Goal: Transaction & Acquisition: Book appointment/travel/reservation

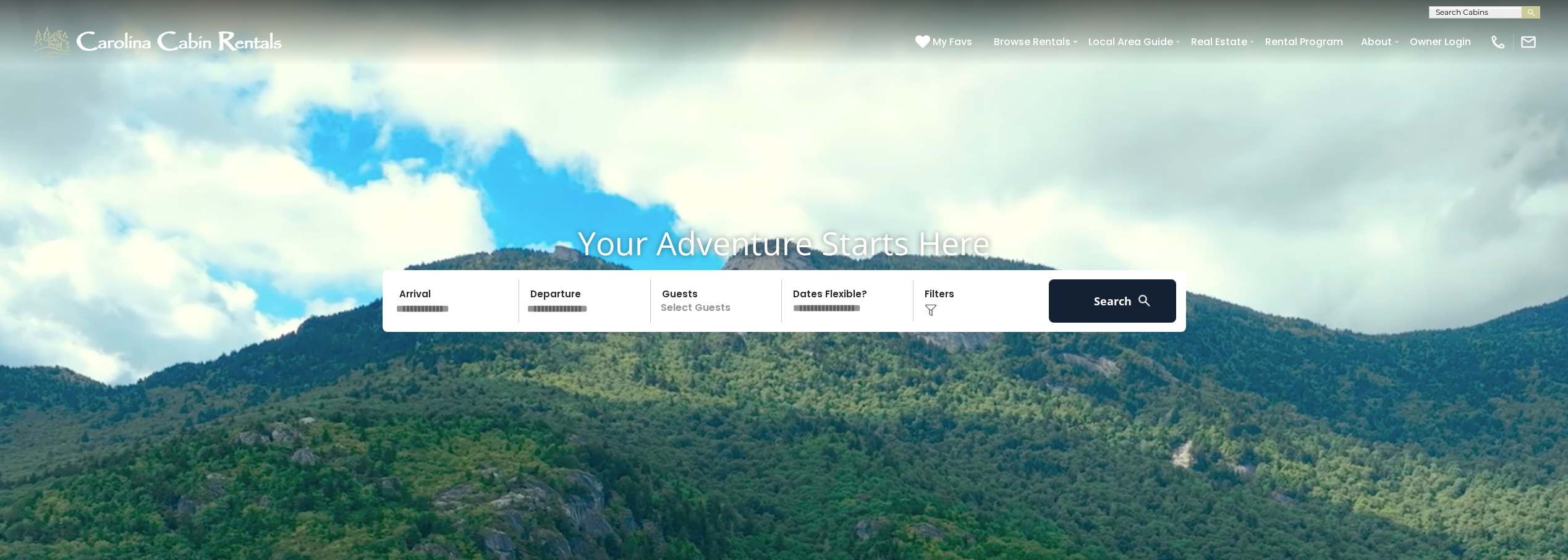
click at [462, 303] on input "text" at bounding box center [455, 301] width 128 height 43
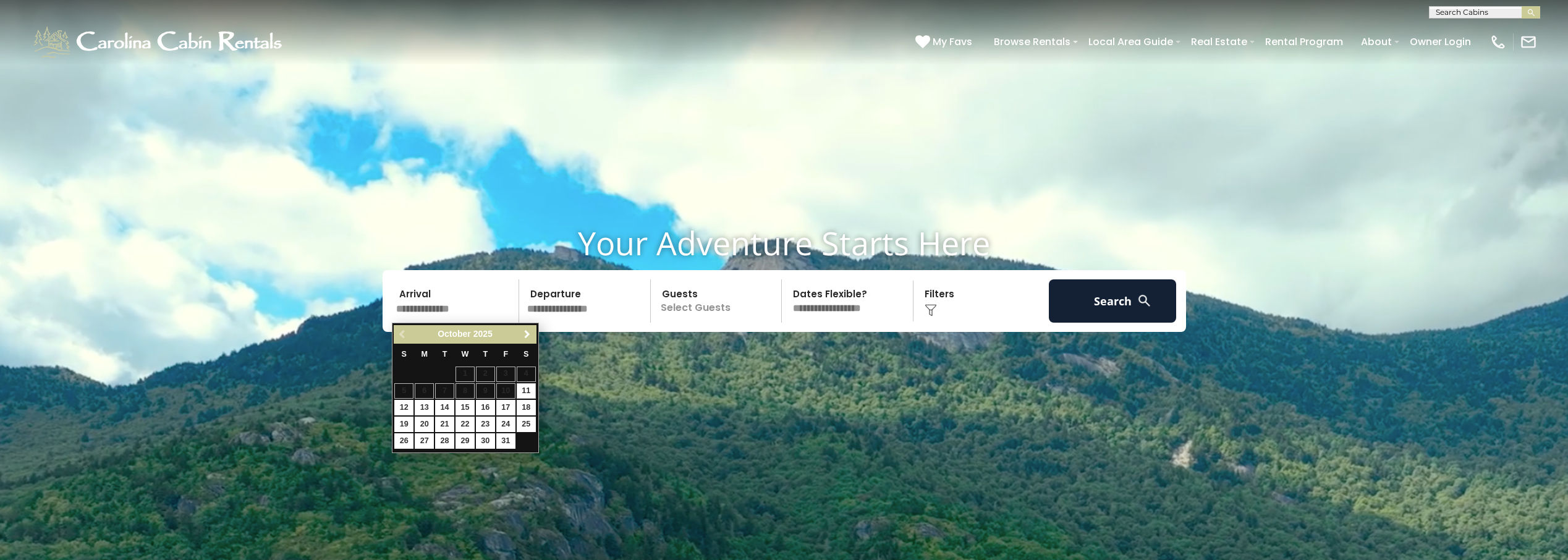
click at [530, 335] on span "Next" at bounding box center [527, 334] width 10 height 10
click at [464, 424] on link "19" at bounding box center [465, 424] width 19 height 15
type input "********"
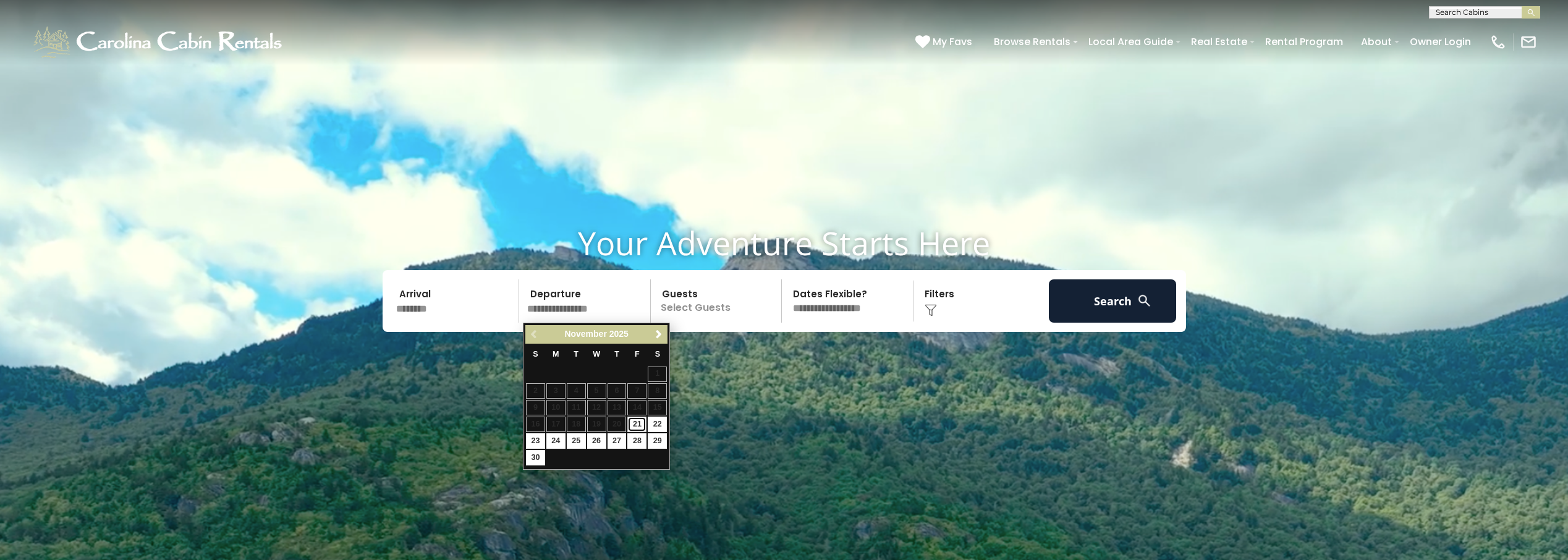
click at [639, 424] on link "21" at bounding box center [637, 424] width 19 height 15
type input "********"
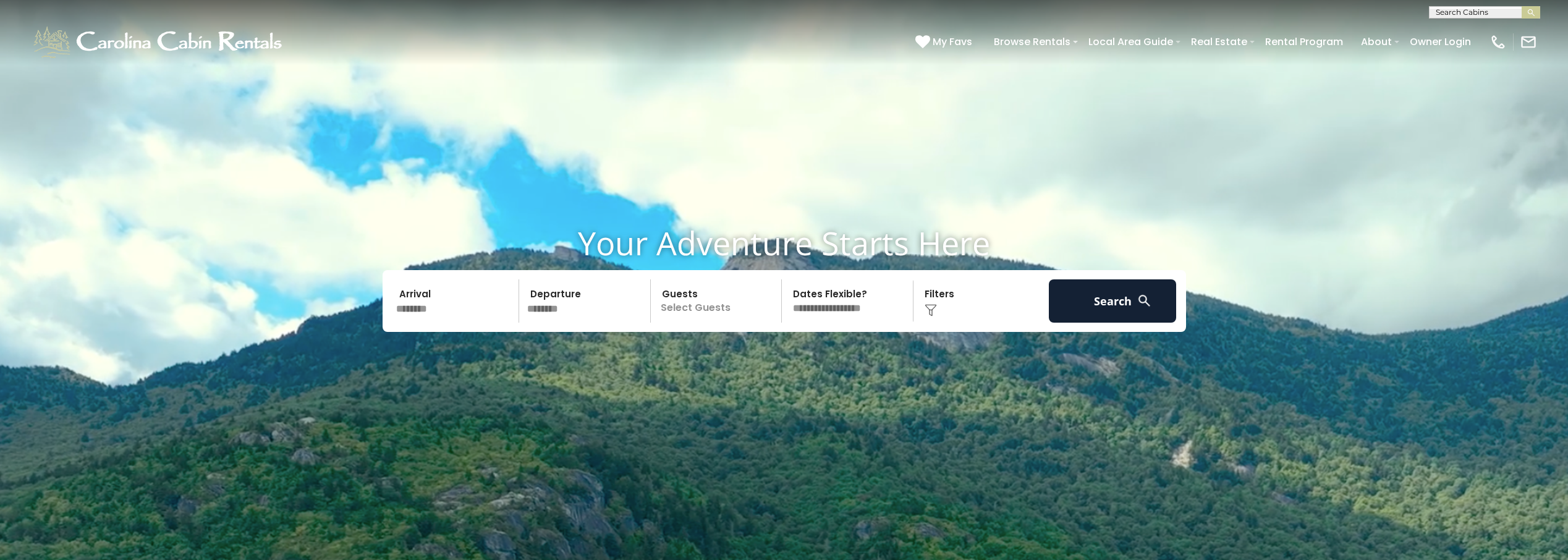
click at [436, 303] on input "********" at bounding box center [455, 301] width 128 height 43
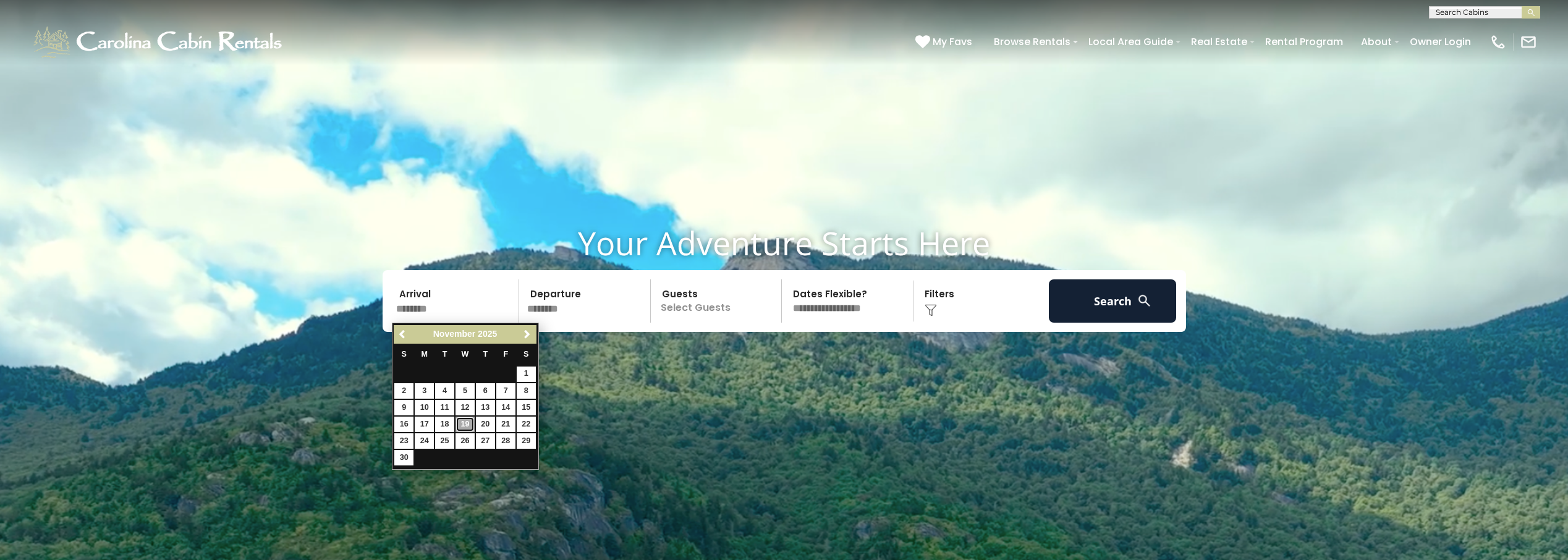
click at [470, 424] on link "19" at bounding box center [465, 424] width 19 height 15
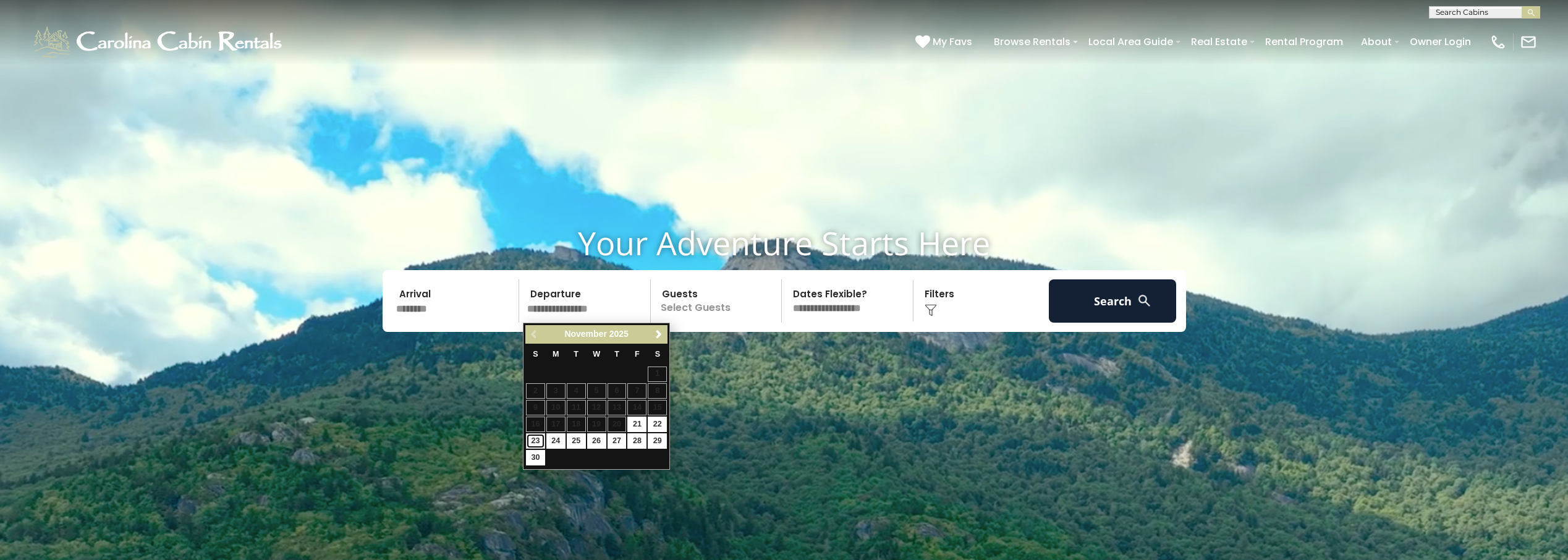
click at [537, 442] on link "23" at bounding box center [535, 441] width 19 height 15
type input "********"
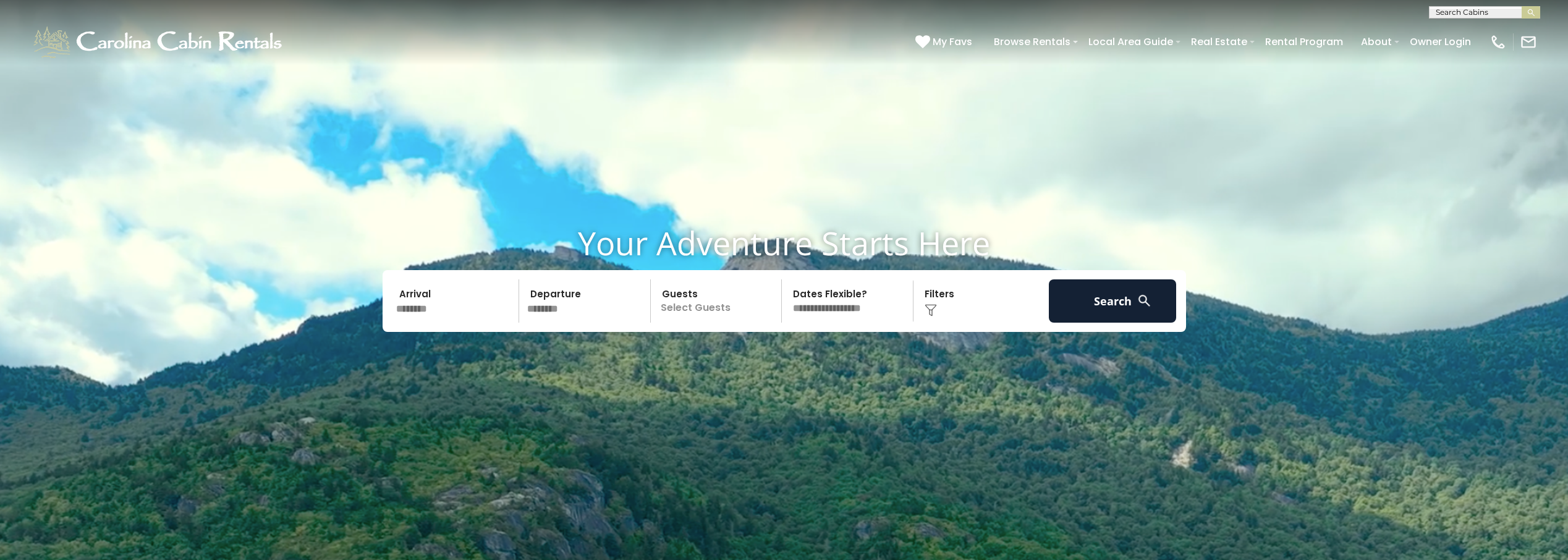
click at [713, 301] on p "Select Guests" at bounding box center [718, 301] width 128 height 43
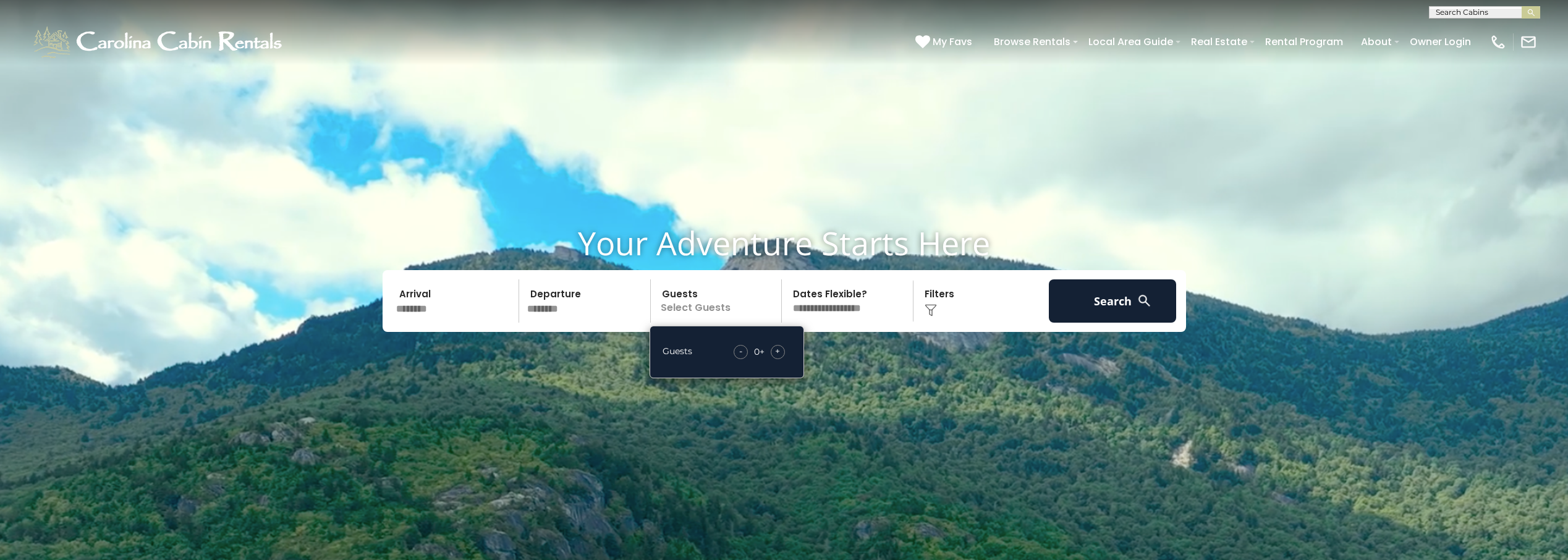
click at [726, 305] on p "Select Guests" at bounding box center [718, 301] width 128 height 43
click at [776, 353] on span "+" at bounding box center [777, 351] width 5 height 12
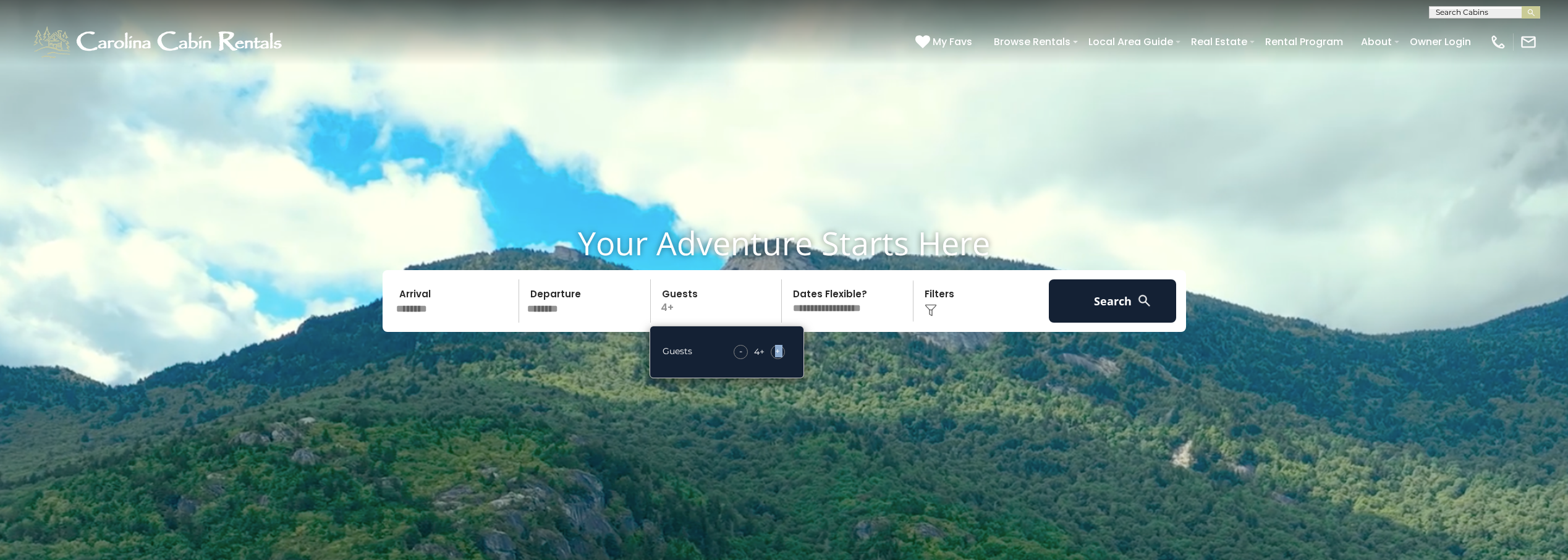
click at [776, 352] on span "+" at bounding box center [777, 351] width 5 height 12
click at [775, 352] on span "+" at bounding box center [777, 351] width 5 height 12
click at [1089, 302] on button "Search" at bounding box center [1112, 301] width 128 height 43
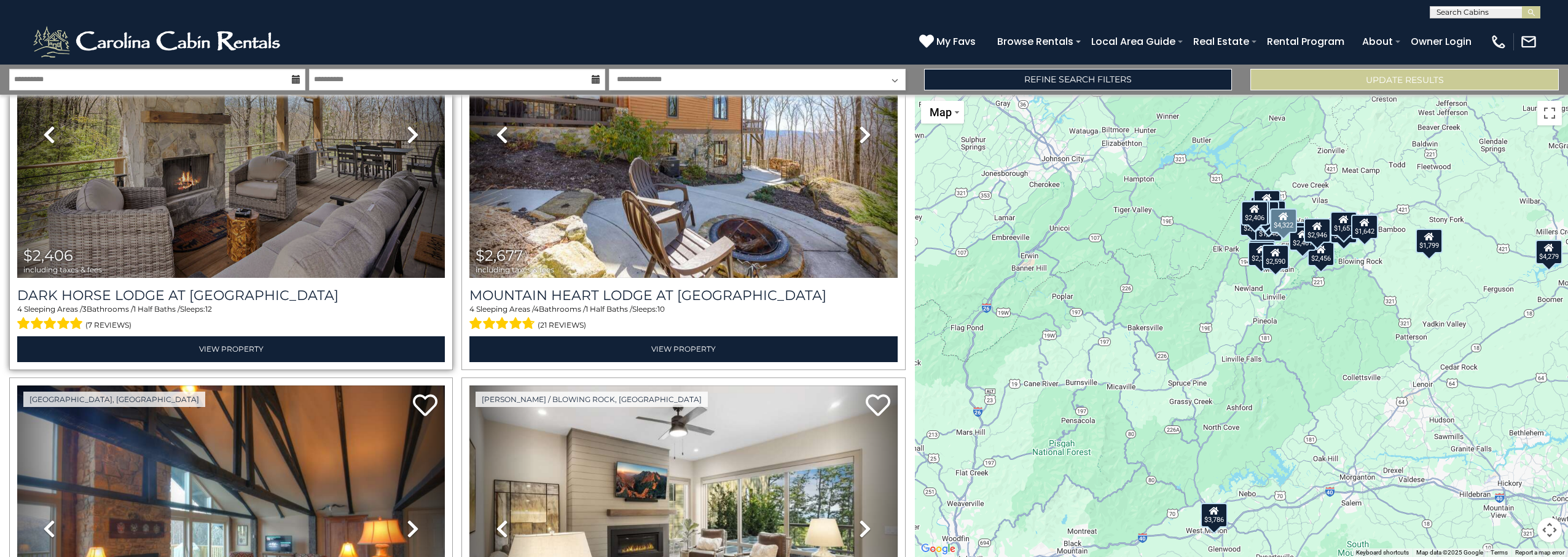
scroll to position [553, 0]
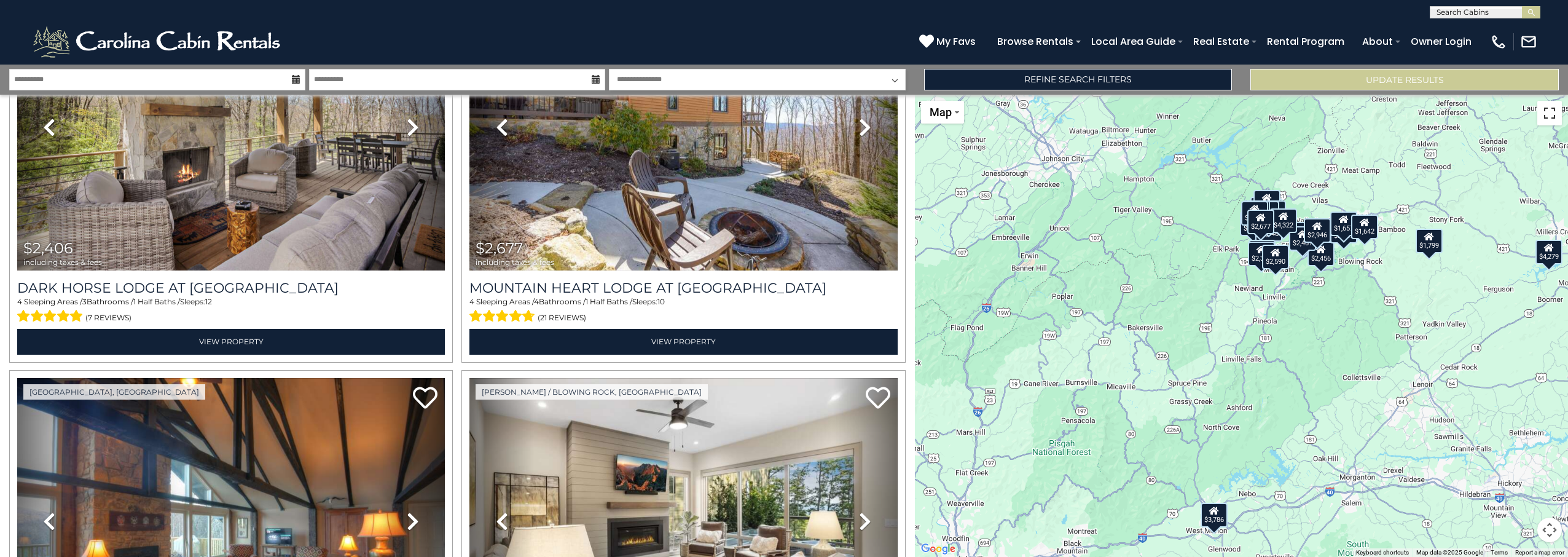
click at [1549, 123] on button "Toggle fullscreen view" at bounding box center [1549, 113] width 25 height 25
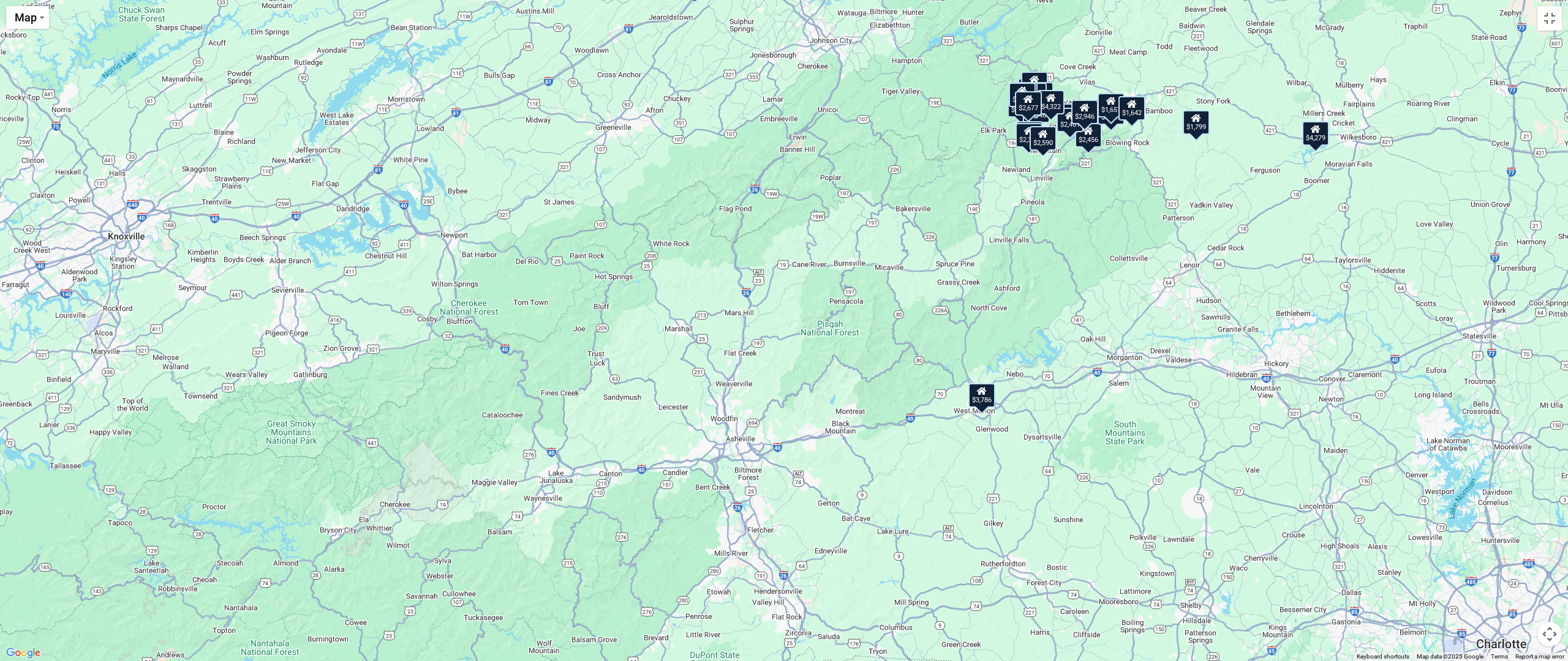
drag, startPoint x: 142, startPoint y: 338, endPoint x: 367, endPoint y: 201, distance: 263.4
click at [367, 201] on div "$4,322 $3,786 $2,406 $2,677 $2,409 $1,799 $2,523 $4,279 $1,866 $1,346 $1,501 $3…" at bounding box center [784, 330] width 1568 height 661
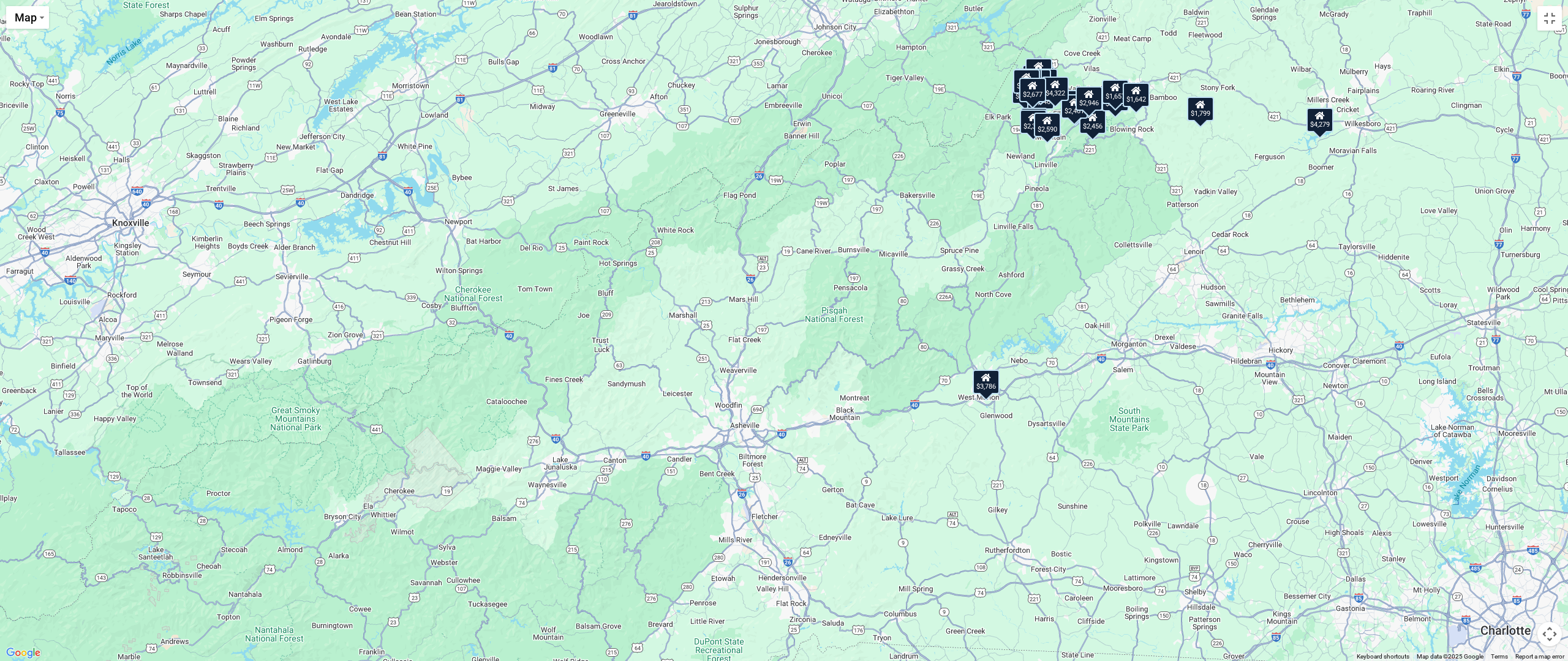
click at [993, 389] on div "$3,786" at bounding box center [986, 382] width 27 height 25
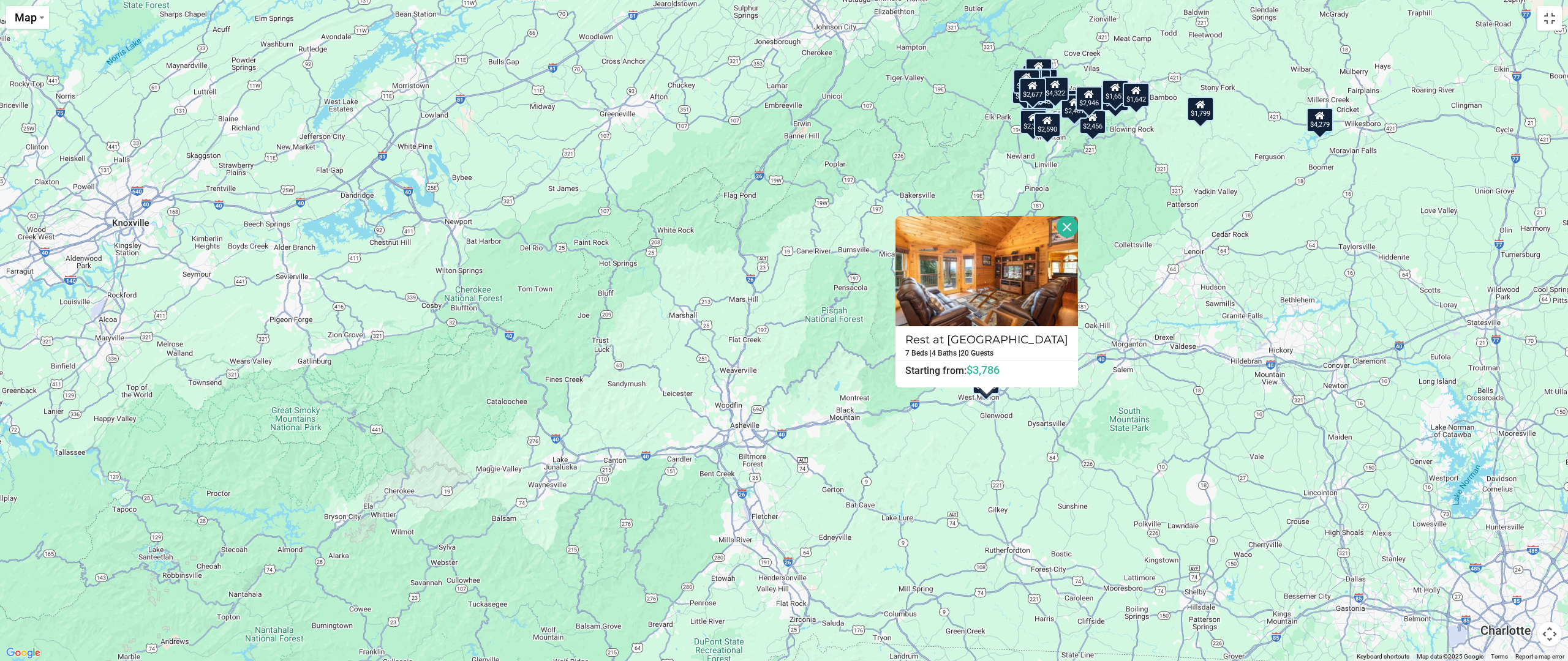
click at [992, 392] on div at bounding box center [987, 391] width 15 height 8
click at [1558, 23] on button "Toggle fullscreen view" at bounding box center [1550, 18] width 25 height 25
